Goal: Register for event/course

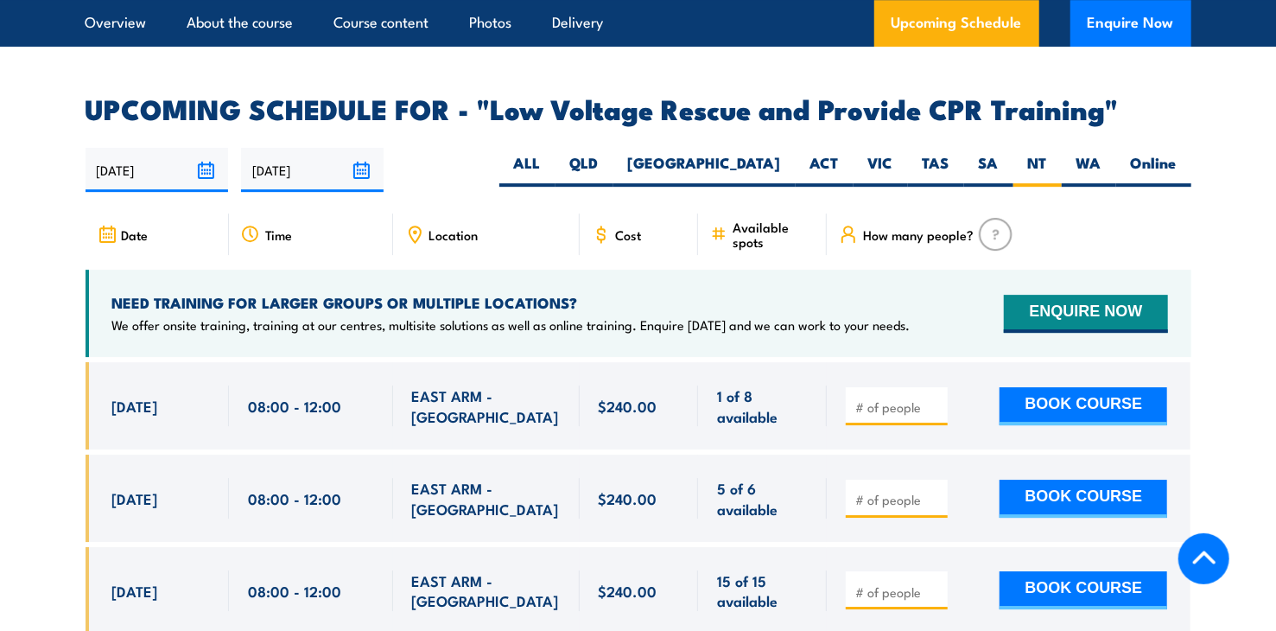
scroll to position [2893, 0]
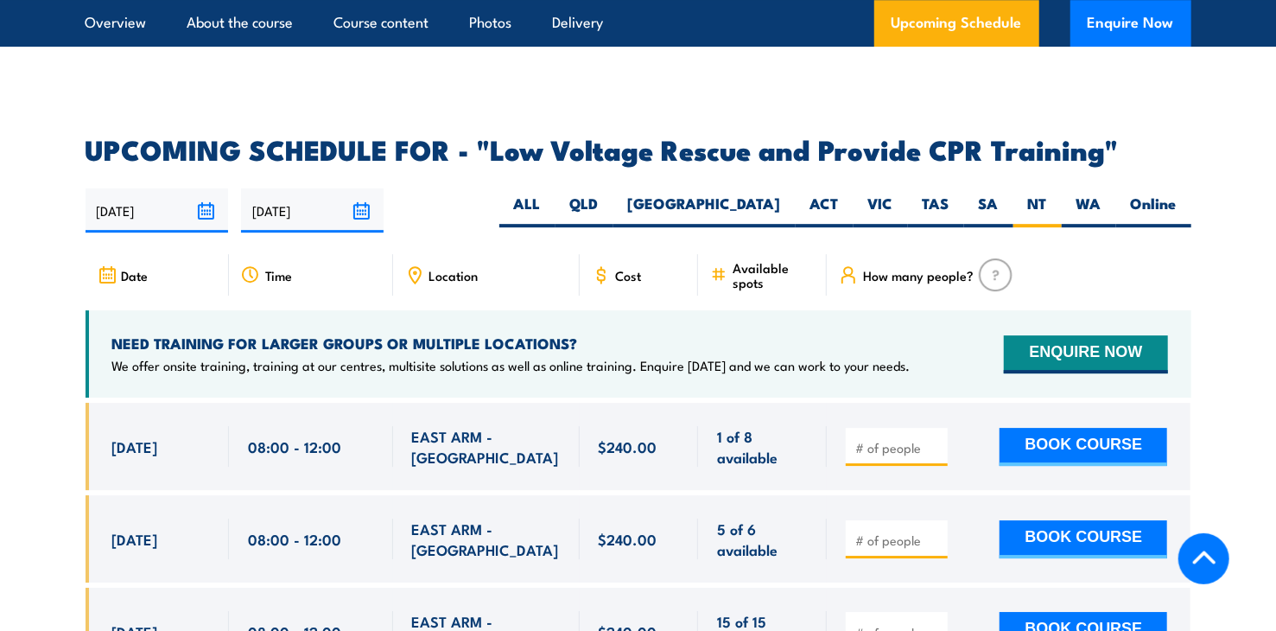
drag, startPoint x: 113, startPoint y: 398, endPoint x: 755, endPoint y: 410, distance: 641.9
click at [755, 410] on div "[DATE] 08:00 - 08:00" at bounding box center [639, 446] width 1106 height 87
drag, startPoint x: 755, startPoint y: 410, endPoint x: 770, endPoint y: 411, distance: 14.7
click at [770, 426] on span "1 of 8 available" at bounding box center [762, 446] width 91 height 41
drag, startPoint x: 760, startPoint y: 409, endPoint x: 98, endPoint y: 377, distance: 663.3
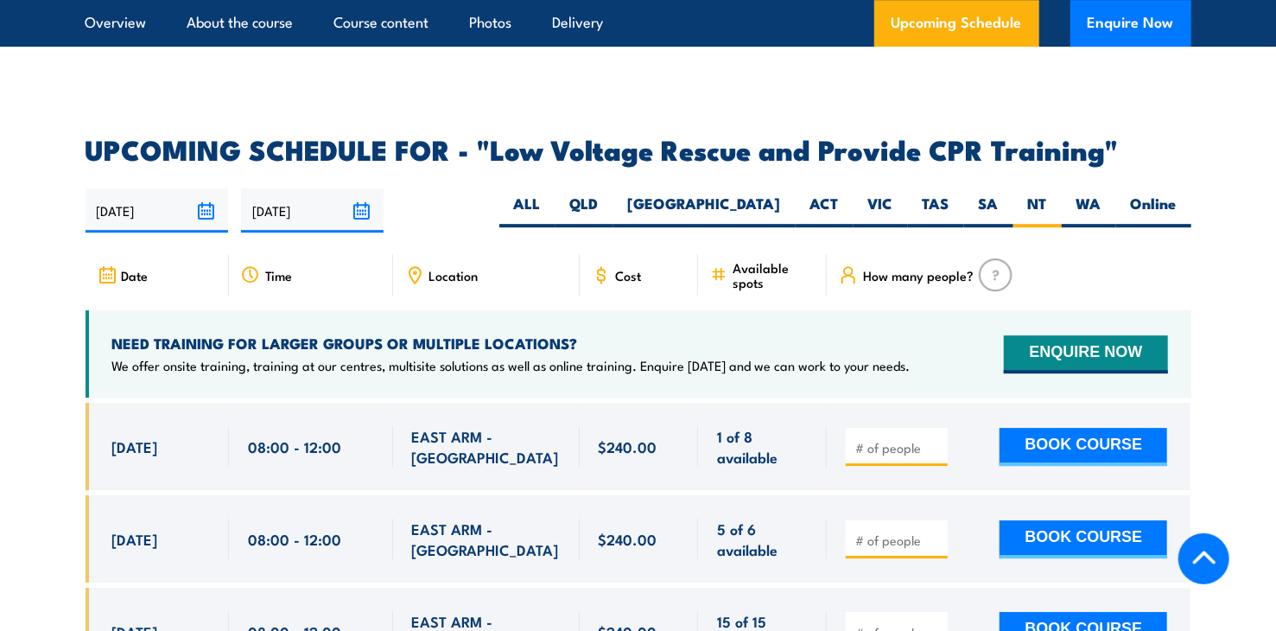
click at [98, 403] on div "[DATE] 08:00 - 08:00" at bounding box center [639, 446] width 1106 height 87
drag, startPoint x: 98, startPoint y: 377, endPoint x: 241, endPoint y: 387, distance: 143.7
click at [241, 403] on div "08:00 - 12:00" at bounding box center [311, 446] width 164 height 87
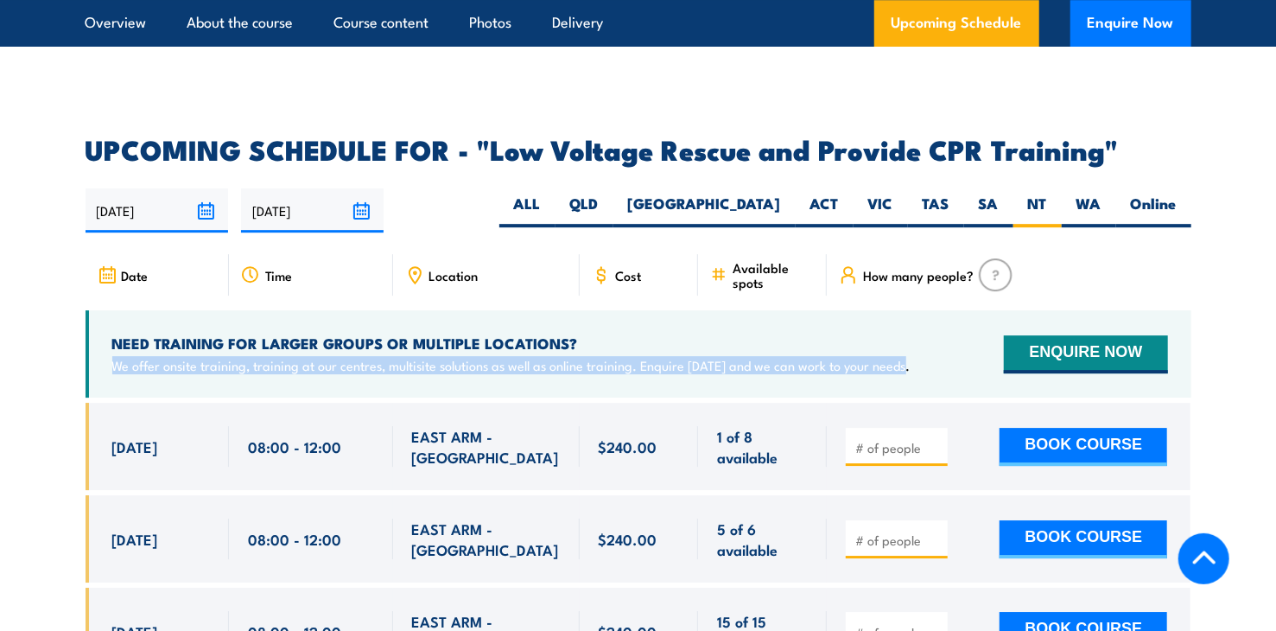
drag, startPoint x: 117, startPoint y: 306, endPoint x: 951, endPoint y: 320, distance: 834.5
click at [951, 320] on div "NEED TRAINING FOR LARGER GROUPS OR MULTIPLE LOCATIONS? We offer onsite training…" at bounding box center [639, 353] width 1106 height 87
drag, startPoint x: 951, startPoint y: 320, endPoint x: 903, endPoint y: 324, distance: 47.6
click at [903, 324] on div "NEED TRAINING FOR LARGER GROUPS OR MULTIPLE LOCATIONS? We offer onsite training…" at bounding box center [639, 353] width 1106 height 87
click at [901, 315] on div "NEED TRAINING FOR LARGER GROUPS OR MULTIPLE LOCATIONS? We offer onsite training…" at bounding box center [639, 353] width 1106 height 87
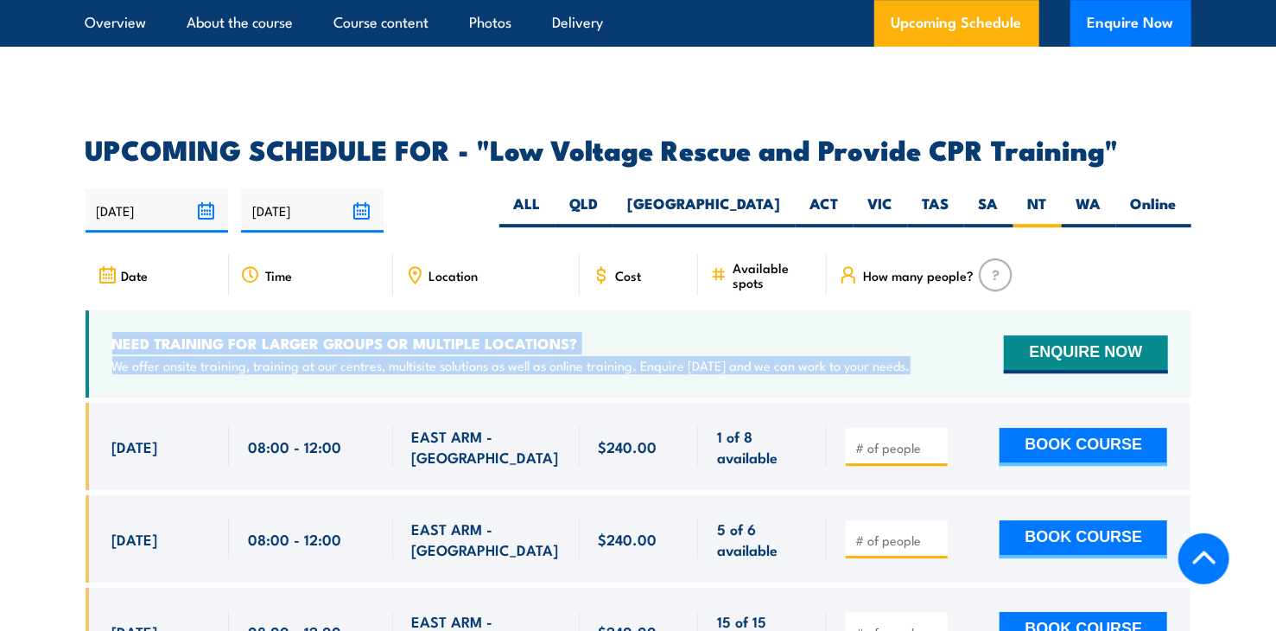
drag, startPoint x: 903, startPoint y: 315, endPoint x: 101, endPoint y: 294, distance: 801.9
click at [101, 310] on div "NEED TRAINING FOR LARGER GROUPS OR MULTIPLE LOCATIONS? We offer onsite training…" at bounding box center [639, 353] width 1106 height 87
drag, startPoint x: 101, startPoint y: 294, endPoint x: 172, endPoint y: 303, distance: 71.5
click at [172, 333] on div "NEED TRAINING FOR LARGER GROUPS OR MULTIPLE LOCATIONS? We offer onsite training…" at bounding box center [511, 353] width 798 height 41
click at [647, 327] on div "NEED TRAINING FOR LARGER GROUPS OR MULTIPLE LOCATIONS? We offer onsite training…" at bounding box center [639, 353] width 1106 height 87
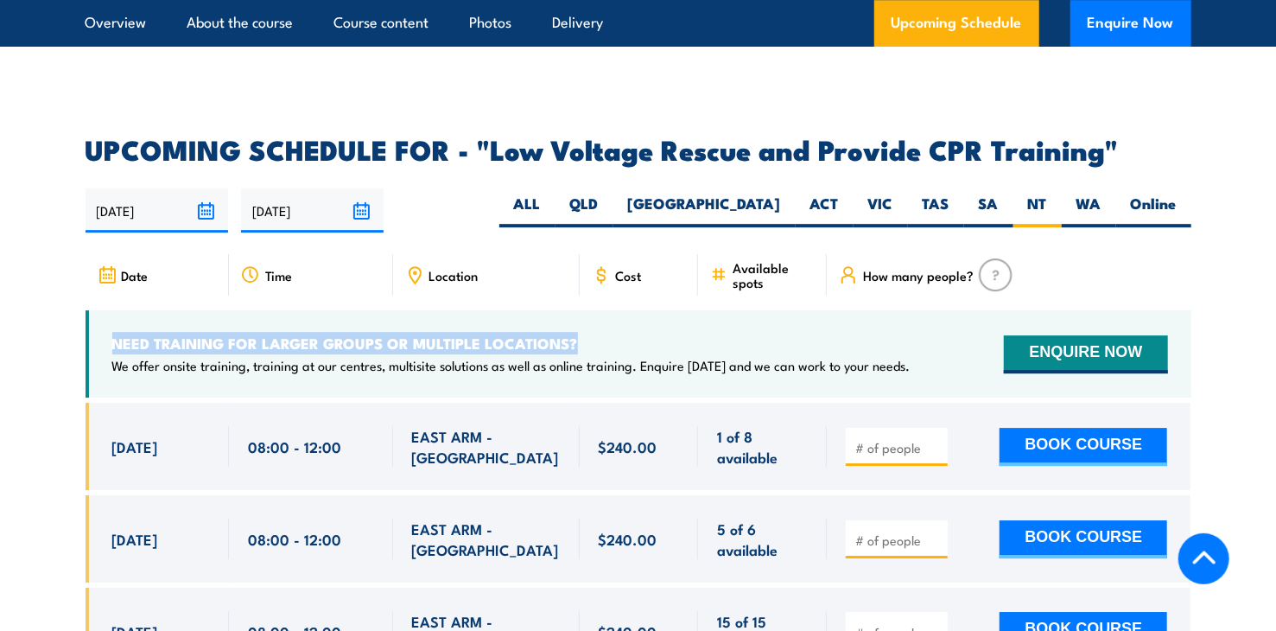
drag, startPoint x: 606, startPoint y: 295, endPoint x: 88, endPoint y: 282, distance: 518.4
click at [88, 310] on div "NEED TRAINING FOR LARGER GROUPS OR MULTIPLE LOCATIONS? We offer onsite training…" at bounding box center [639, 353] width 1106 height 87
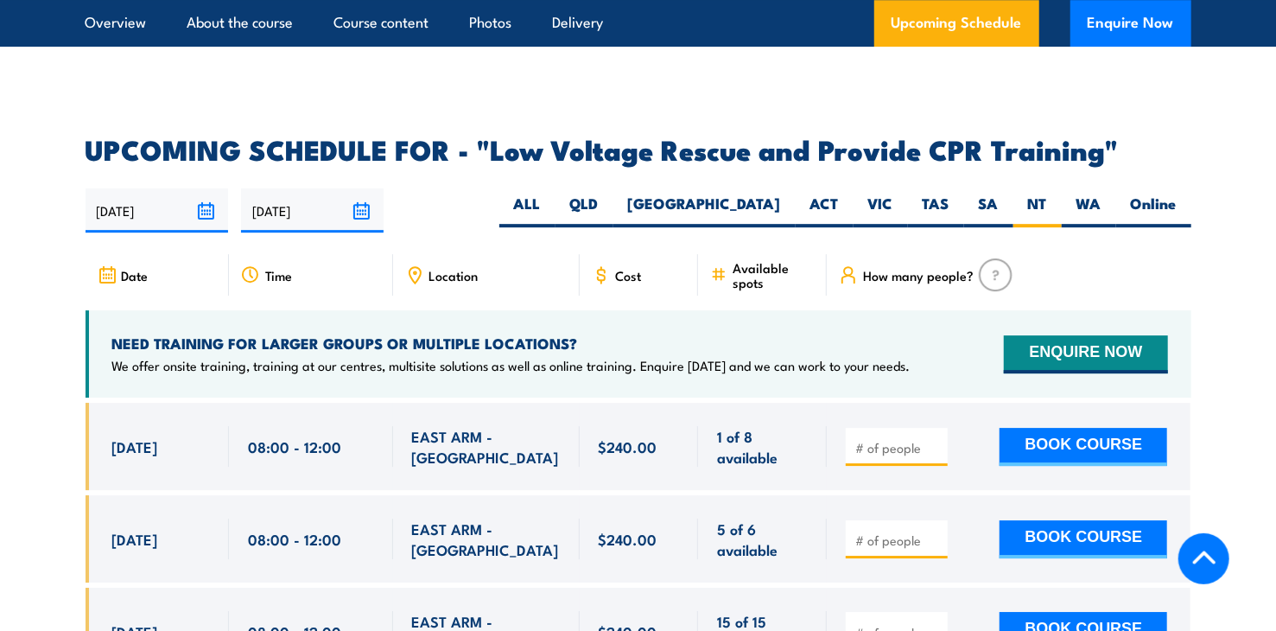
drag, startPoint x: 88, startPoint y: 283, endPoint x: 107, endPoint y: 306, distance: 29.4
click at [106, 310] on div "NEED TRAINING FOR LARGER GROUPS OR MULTIPLE LOCATIONS? We offer onsite training…" at bounding box center [639, 353] width 1106 height 87
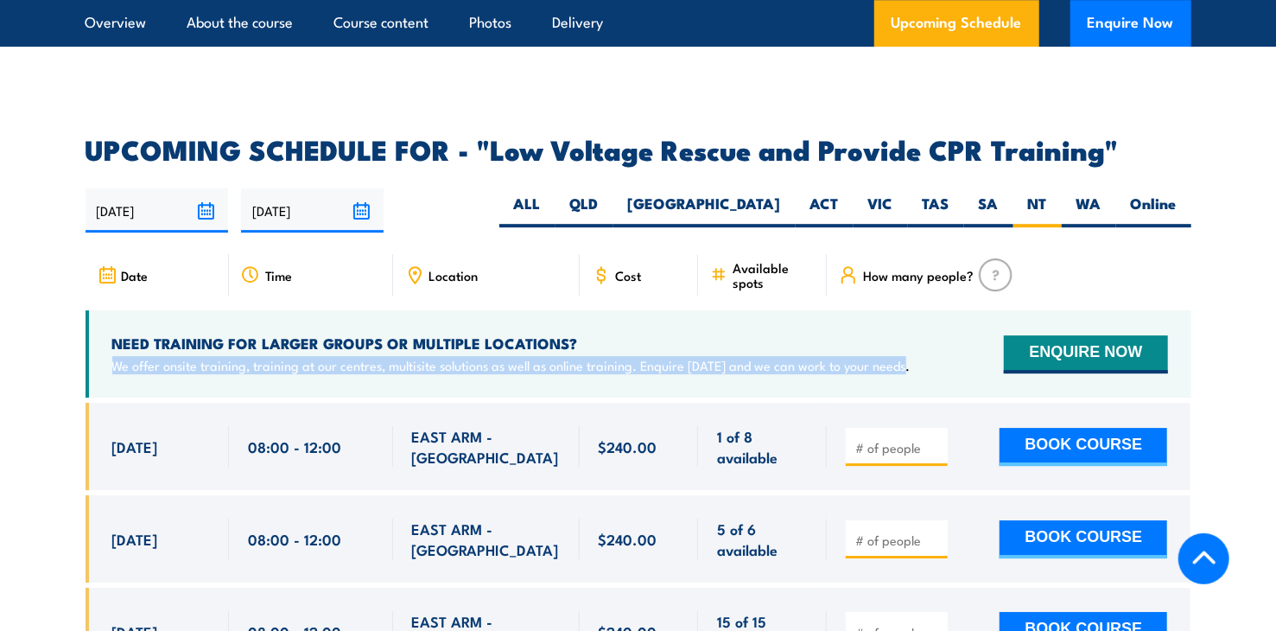
drag, startPoint x: 112, startPoint y: 314, endPoint x: 923, endPoint y: 320, distance: 811.1
click at [923, 320] on div "NEED TRAINING FOR LARGER GROUPS OR MULTIPLE LOCATIONS? We offer onsite training…" at bounding box center [639, 353] width 1106 height 87
click at [918, 321] on div "NEED TRAINING FOR LARGER GROUPS OR MULTIPLE LOCATIONS? We offer onsite training…" at bounding box center [639, 353] width 1106 height 87
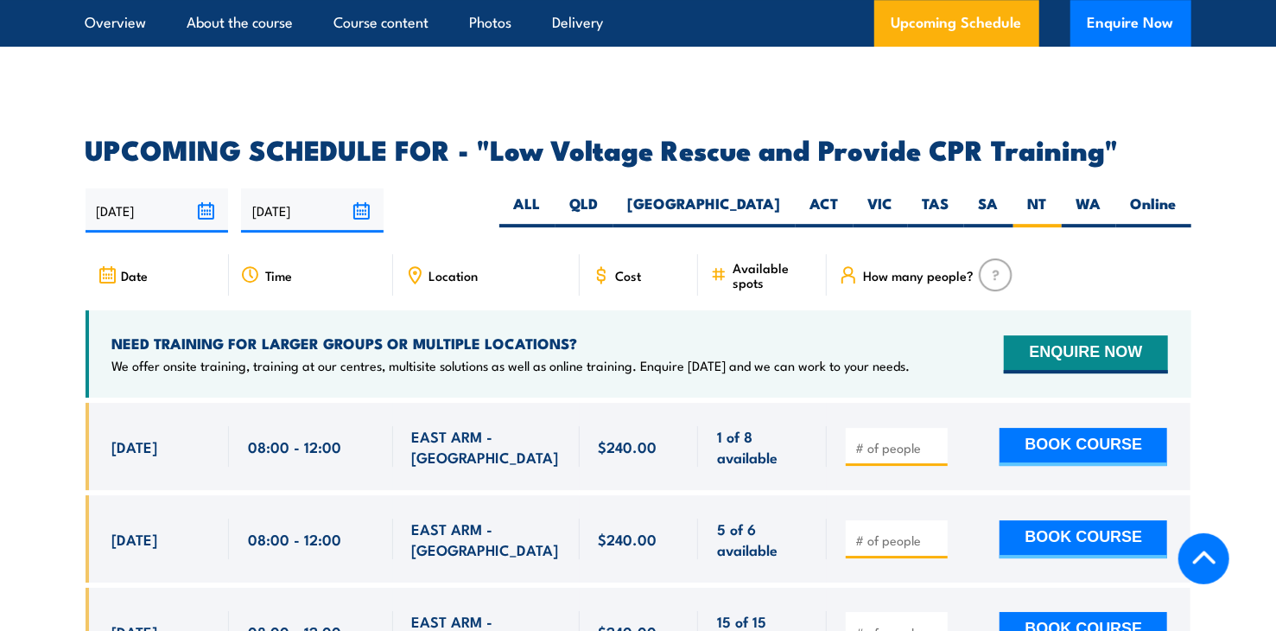
click at [663, 333] on h4 "NEED TRAINING FOR LARGER GROUPS OR MULTIPLE LOCATIONS?" at bounding box center [511, 342] width 798 height 19
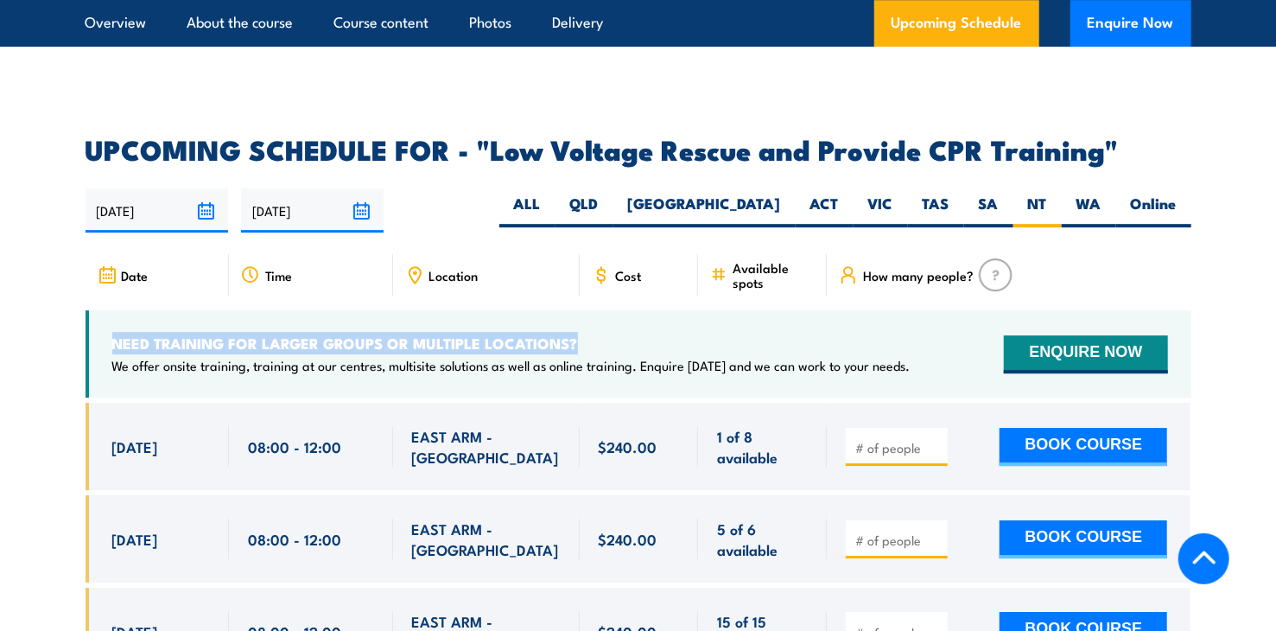
drag, startPoint x: 577, startPoint y: 288, endPoint x: 117, endPoint y: 272, distance: 459.8
click at [117, 310] on div "NEED TRAINING FOR LARGER GROUPS OR MULTIPLE LOCATIONS? We offer onsite training…" at bounding box center [639, 353] width 1106 height 87
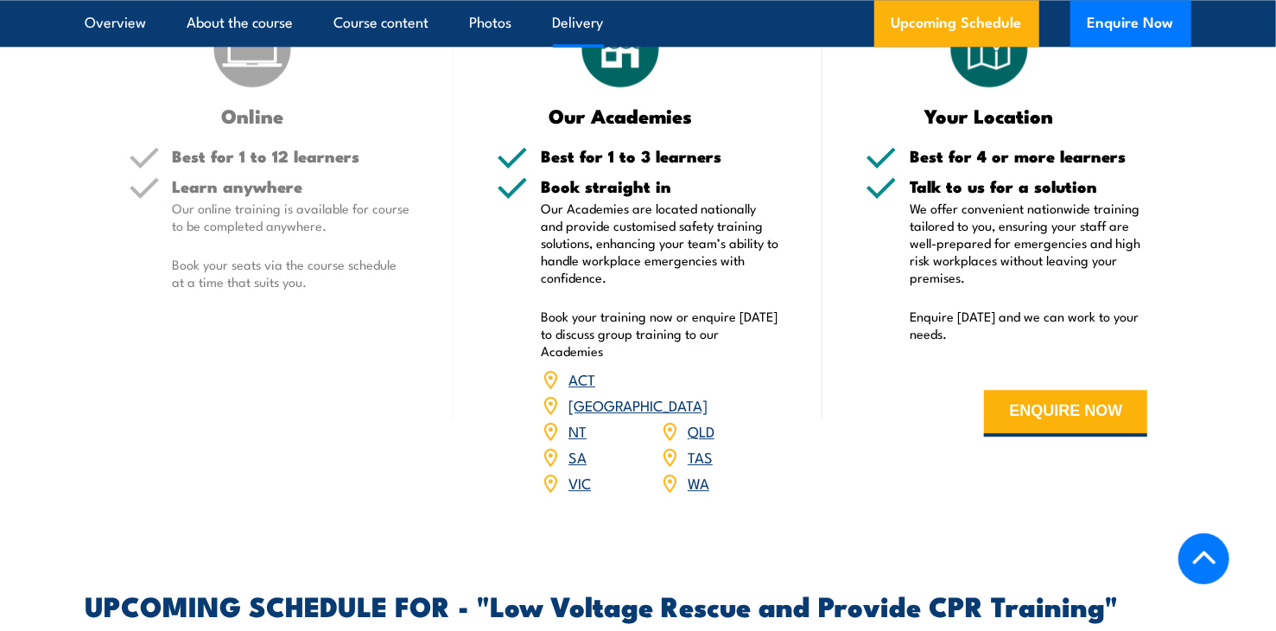
scroll to position [2715, 0]
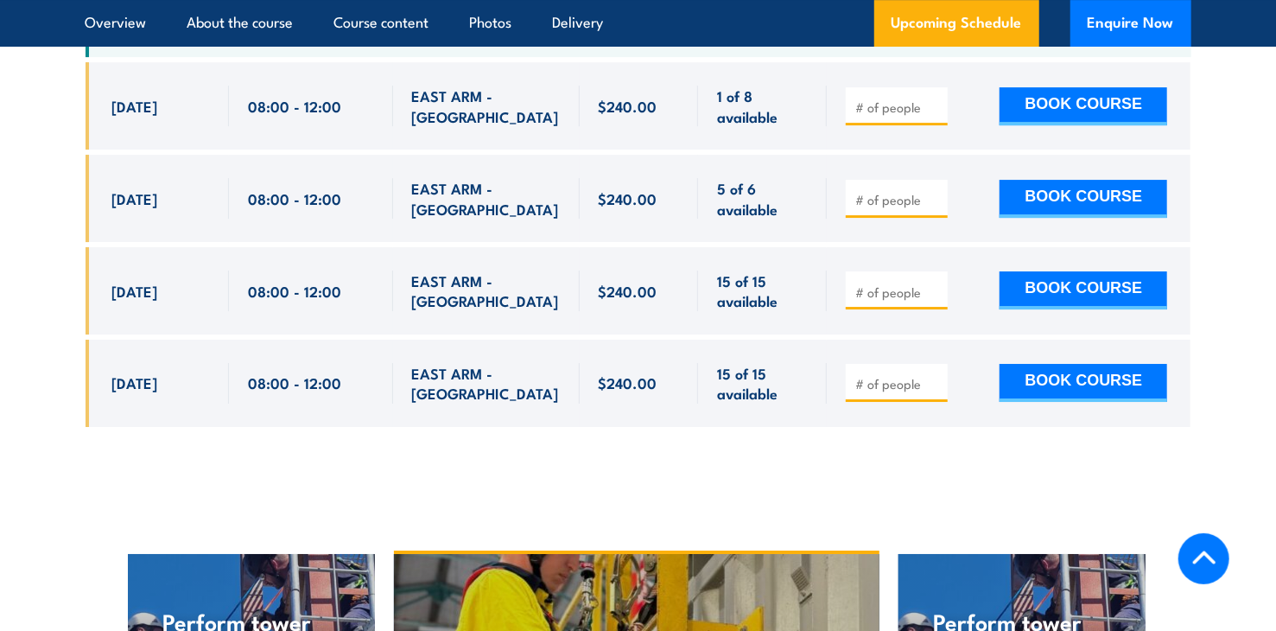
scroll to position [3060, 0]
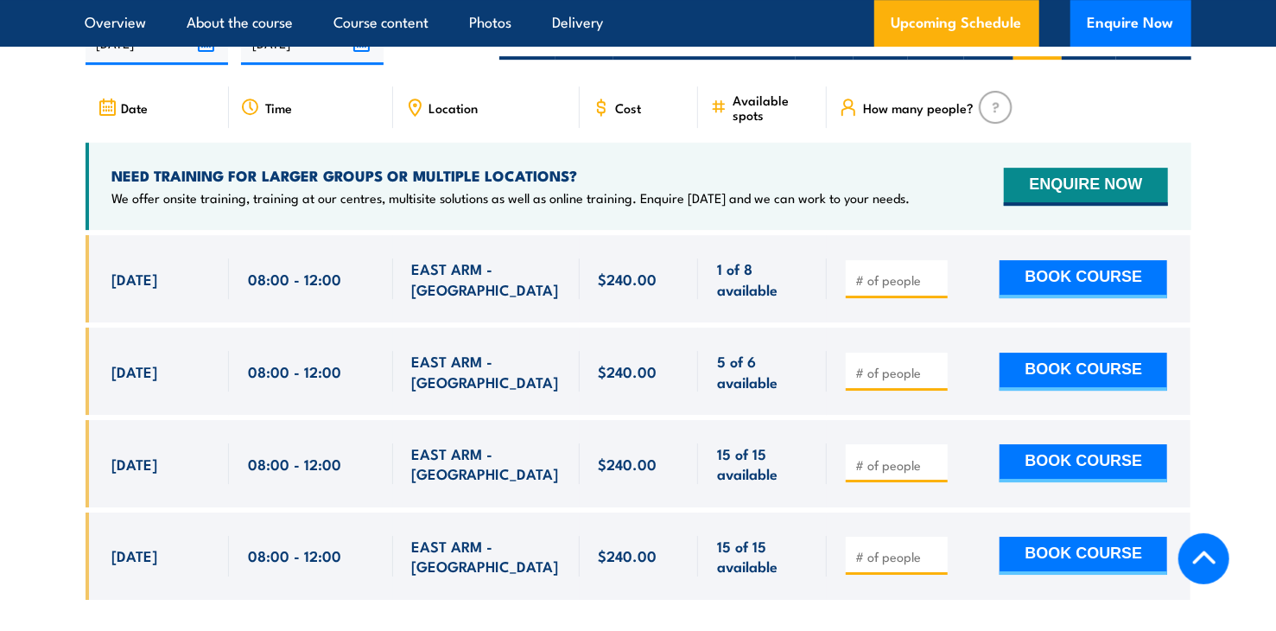
drag, startPoint x: 98, startPoint y: 233, endPoint x: 237, endPoint y: 244, distance: 139.5
click at [237, 244] on div "[DATE] 08:00 - 08:00" at bounding box center [639, 278] width 1106 height 87
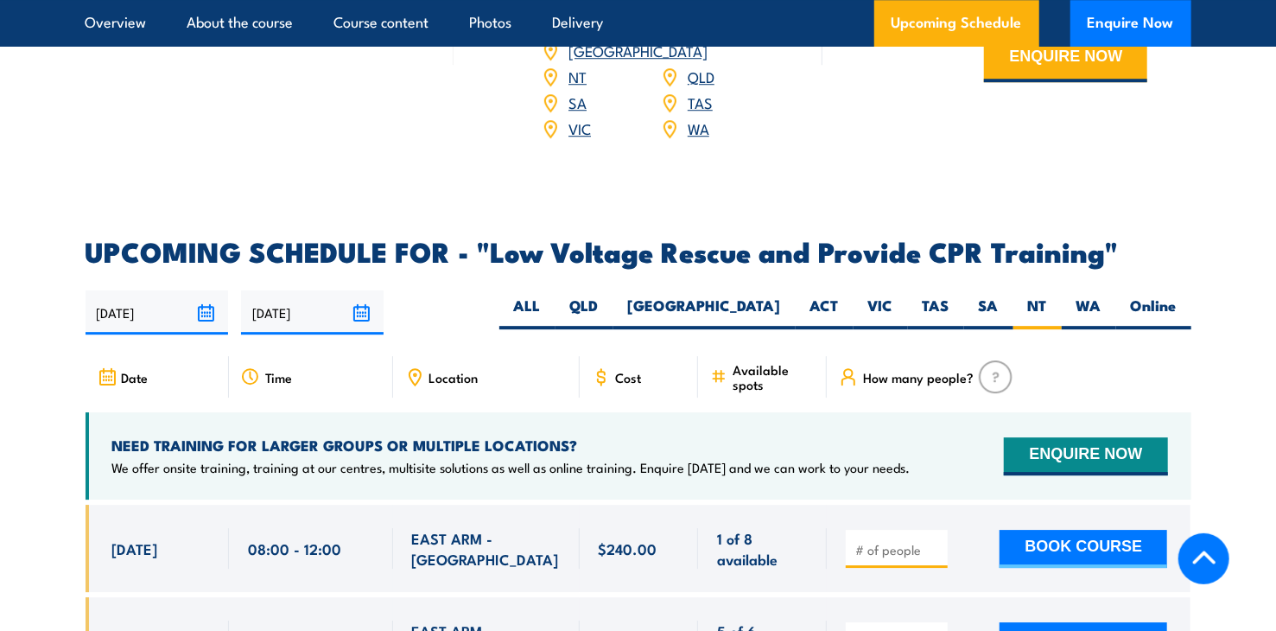
scroll to position [2974, 0]
